Goal: Task Accomplishment & Management: Complete application form

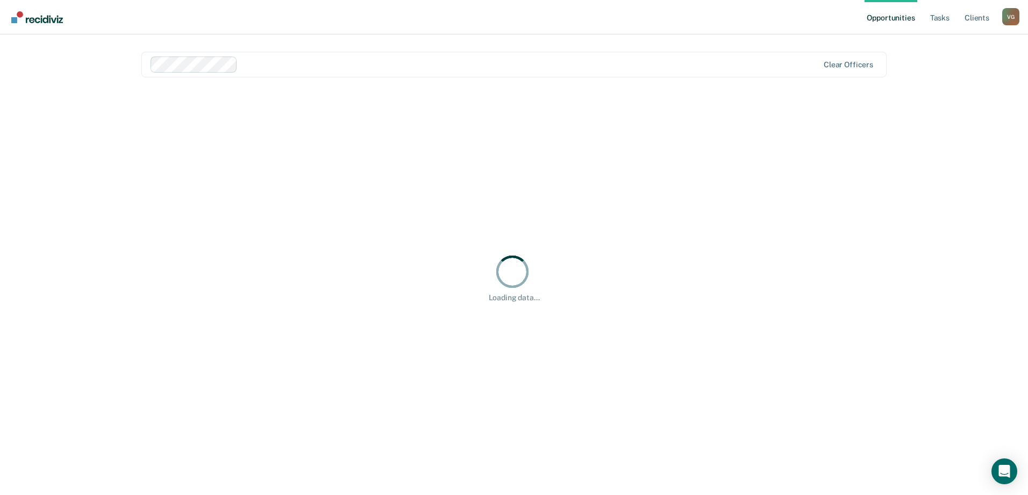
click at [883, 16] on link "Opportunities" at bounding box center [891, 17] width 52 height 34
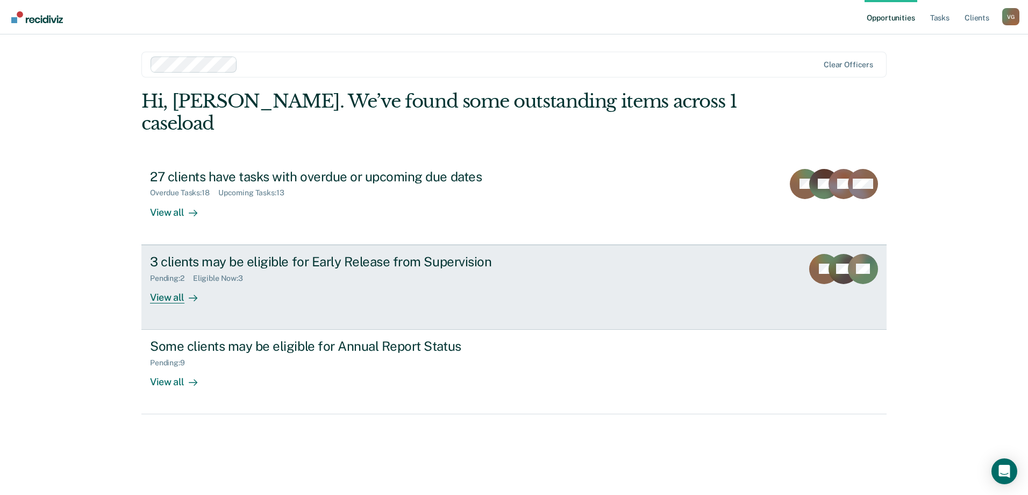
click at [543, 254] on div "3 clients may be eligible for Early Release from Supervision Pending : 2 Eligib…" at bounding box center [351, 278] width 403 height 49
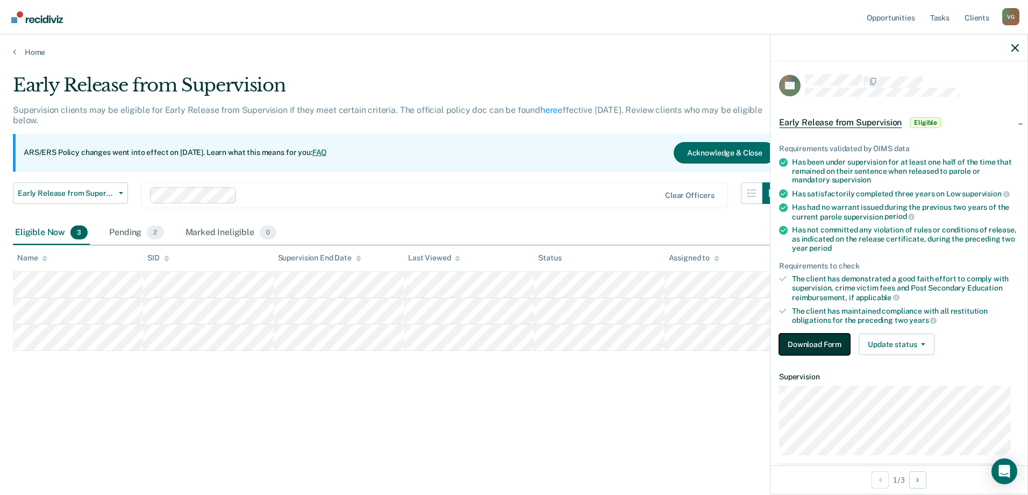
click at [811, 340] on button "Download Form" at bounding box center [814, 344] width 71 height 22
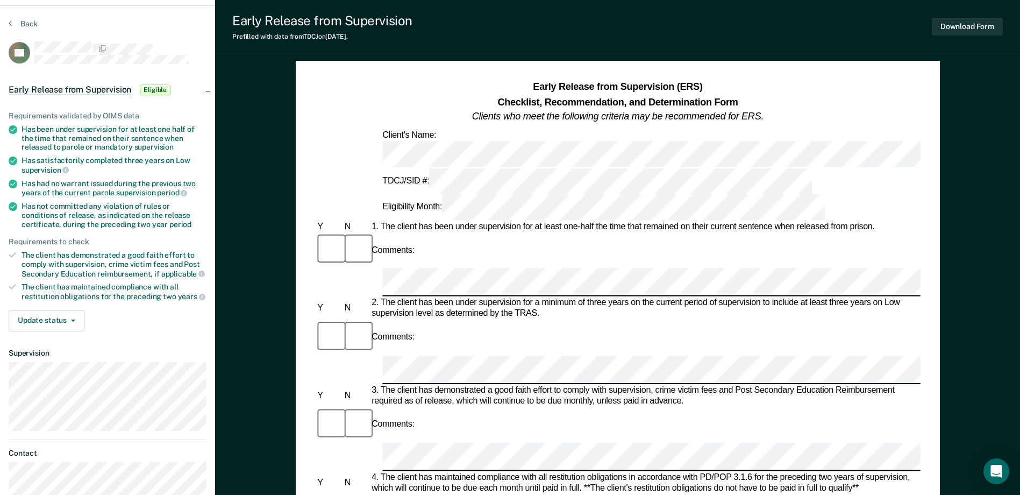
scroll to position [54, 0]
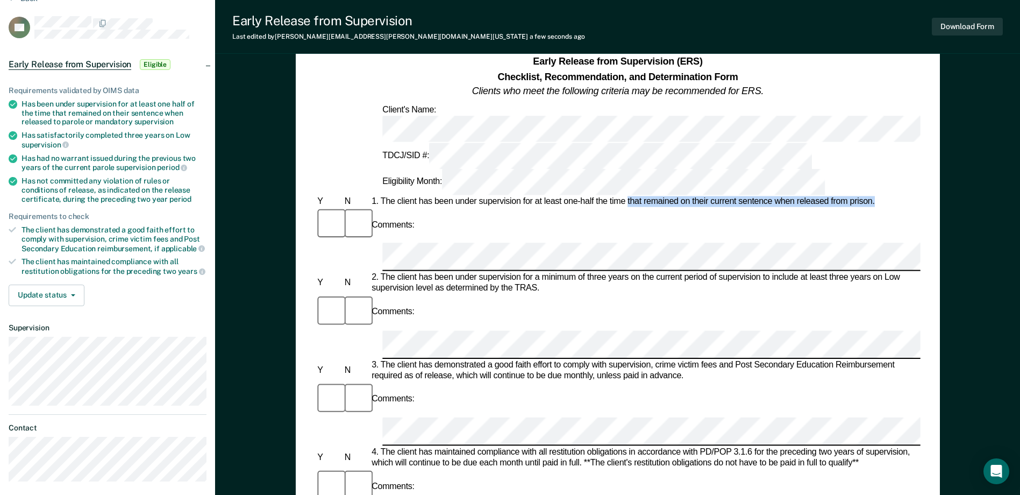
drag, startPoint x: 627, startPoint y: 137, endPoint x: 876, endPoint y: 143, distance: 249.1
click at [876, 196] on div "1. The client has been under supervision for at least one-half the time that re…" at bounding box center [644, 201] width 551 height 11
drag, startPoint x: 876, startPoint y: 143, endPoint x: 848, endPoint y: 133, distance: 29.6
copy div "that remained on their current sentence when released from prison."
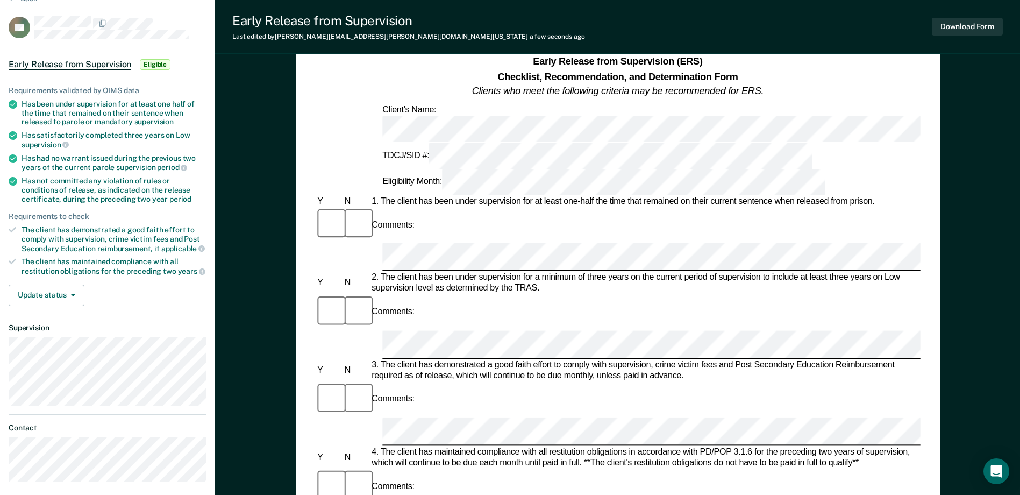
click at [481, 273] on div "2. The client has been under supervision for a minimum of three years on the cu…" at bounding box center [644, 284] width 551 height 22
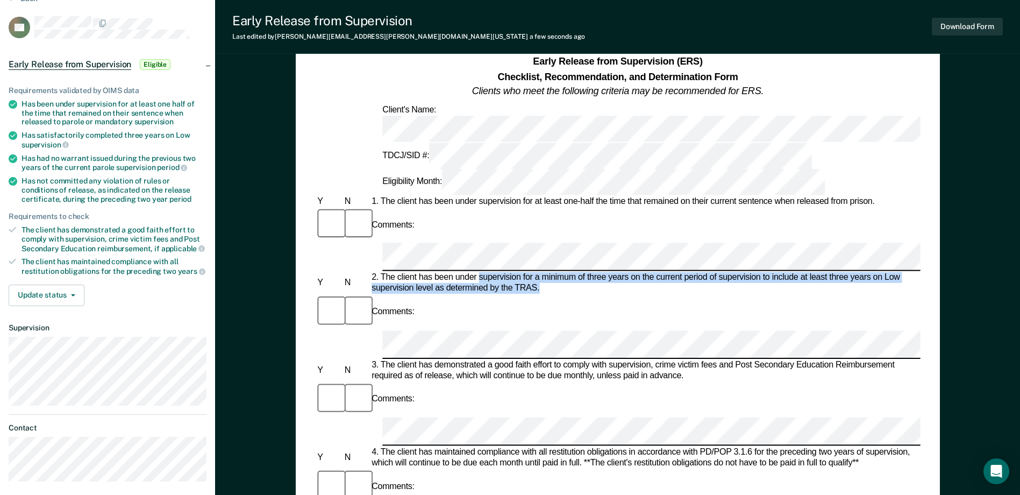
drag, startPoint x: 479, startPoint y: 183, endPoint x: 908, endPoint y: 192, distance: 429.3
click at [908, 273] on div "2. The client has been under supervision for a minimum of three years on the cu…" at bounding box center [644, 284] width 551 height 22
copy div "supervision for a minimum of three years on the current period of supervision t…"
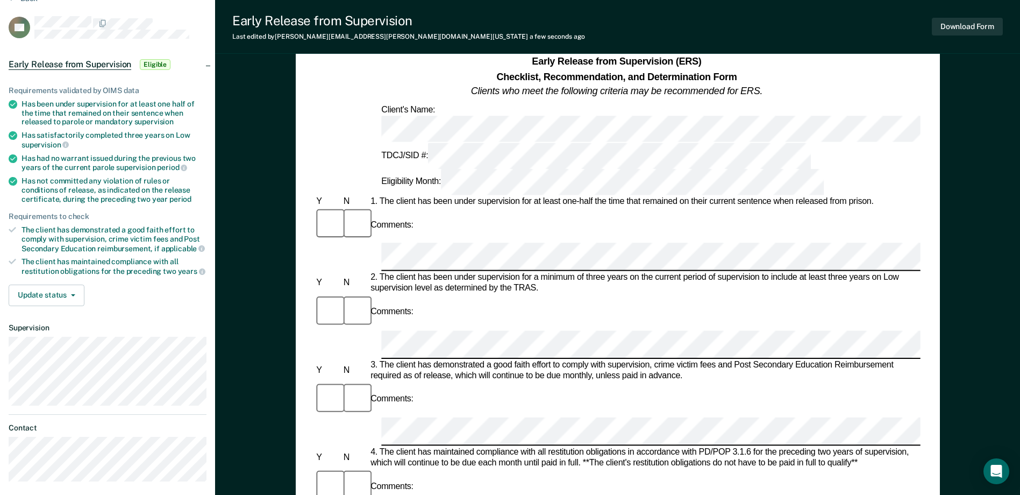
scroll to position [0, 0]
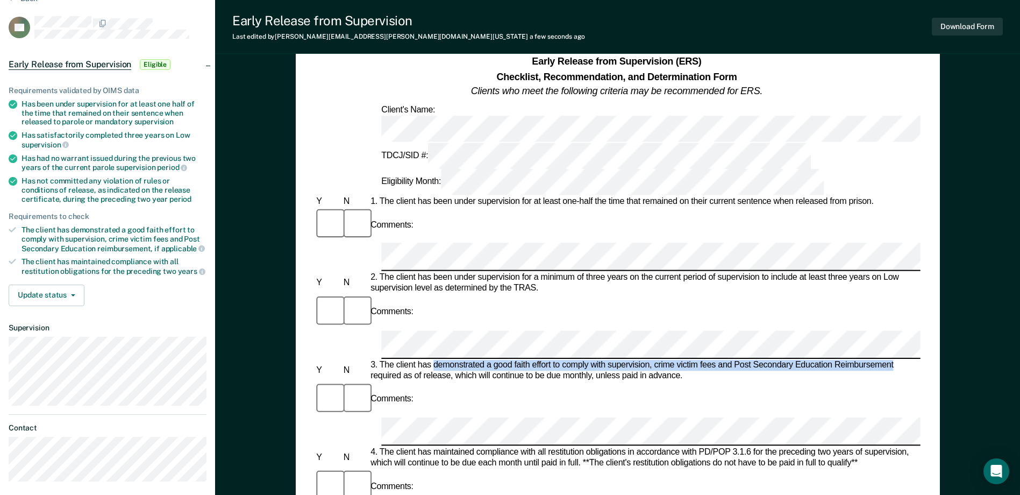
drag, startPoint x: 433, startPoint y: 239, endPoint x: 928, endPoint y: 236, distance: 494.8
click at [928, 236] on div "Early Release from Supervision (ERS) Checklist, Recommendation, and Determinati…" at bounding box center [618, 455] width 644 height 840
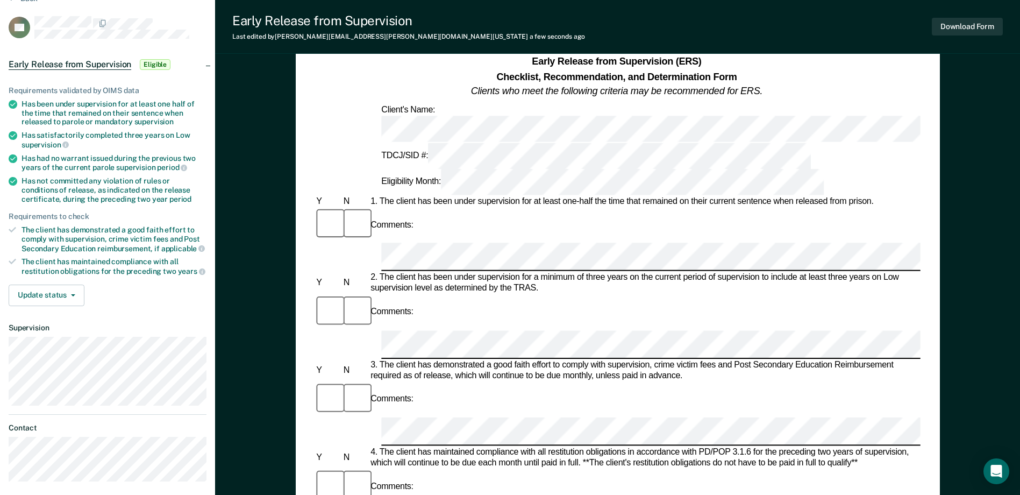
drag, startPoint x: 928, startPoint y: 236, endPoint x: 834, endPoint y: 257, distance: 97.1
click at [834, 381] on div "Comments:" at bounding box center [616, 414] width 605 height 66
click at [654, 381] on div "Comments:" at bounding box center [616, 414] width 605 height 66
click at [926, 234] on div "Early Release from Supervision (ERS) Checklist, Recommendation, and Determinati…" at bounding box center [618, 455] width 644 height 840
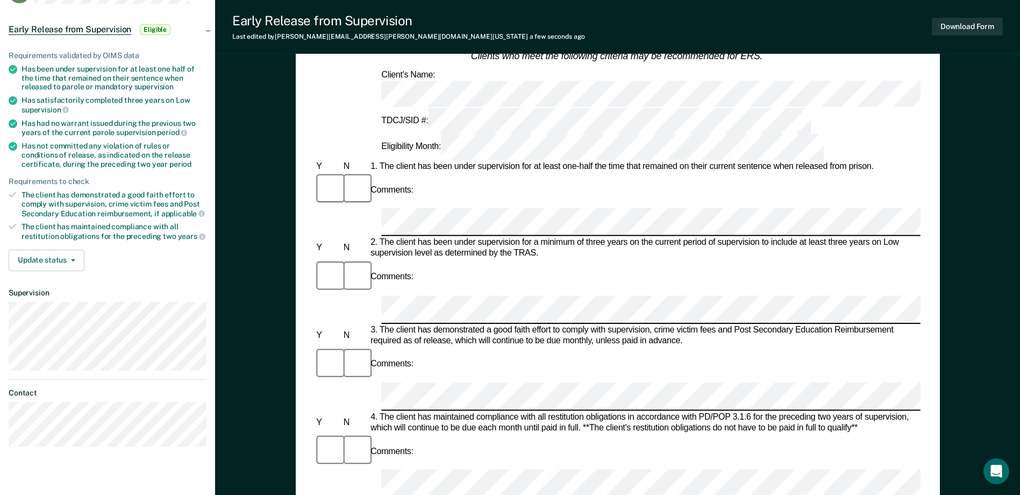
scroll to position [108, 0]
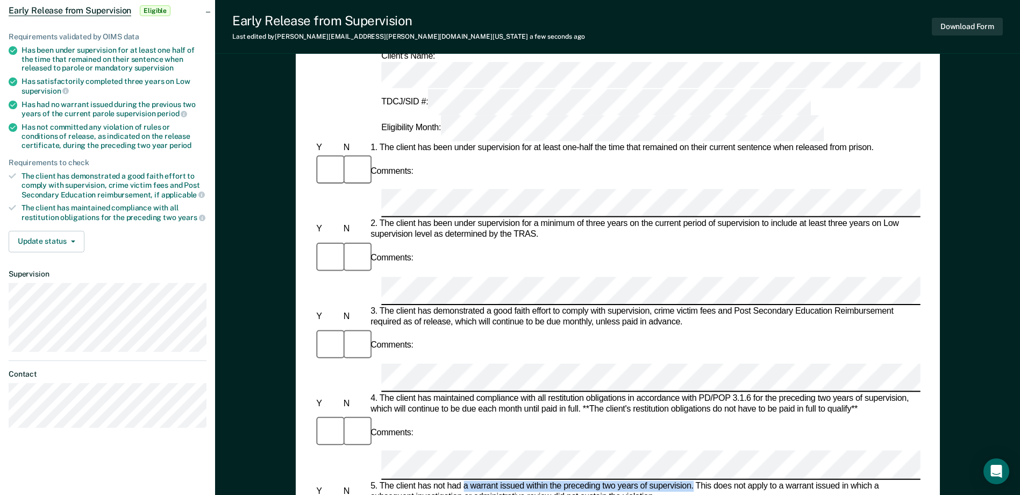
drag, startPoint x: 464, startPoint y: 298, endPoint x: 694, endPoint y: 297, distance: 230.2
click at [694, 480] on div "5. The client has not had a warrant issued within the preceding two years of su…" at bounding box center [643, 491] width 551 height 22
drag, startPoint x: 694, startPoint y: 297, endPoint x: 689, endPoint y: 300, distance: 5.5
copy div "a warrant issued within the preceding two years of supervision."
drag, startPoint x: 449, startPoint y: 358, endPoint x: 925, endPoint y: 368, distance: 476.1
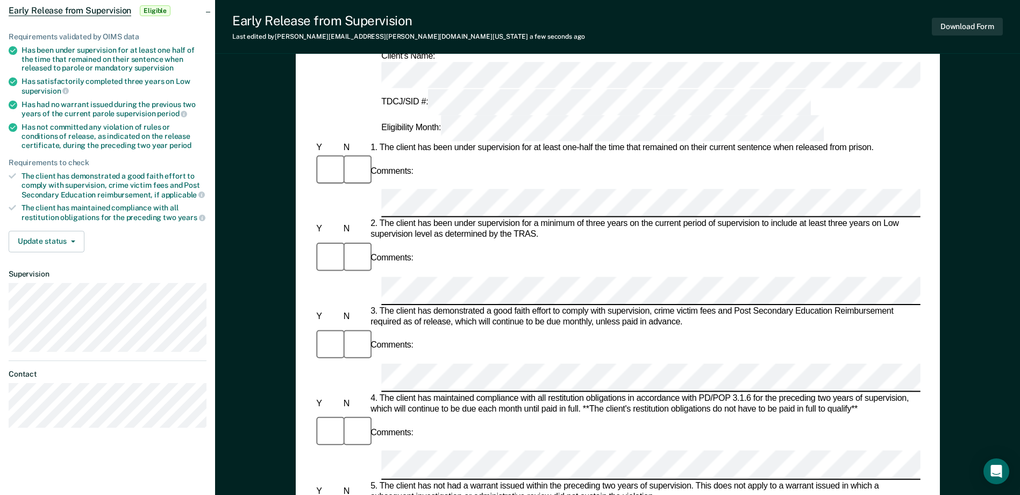
click at [925, 368] on div "Early Release from Supervision (ERS) Checklist, Recommendation, and Determinati…" at bounding box center [618, 402] width 644 height 840
copy div "committed any violation of rules or conditions of release as indicated on their…"
drag, startPoint x: 424, startPoint y: 451, endPoint x: 485, endPoint y: 435, distance: 62.4
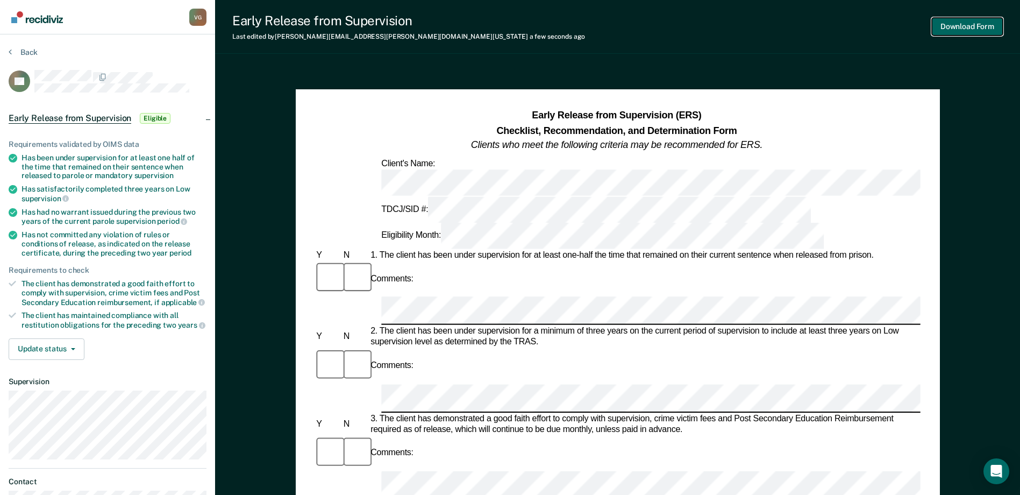
click at [950, 35] on button "Download Form" at bounding box center [967, 27] width 71 height 18
